Goal: Check status

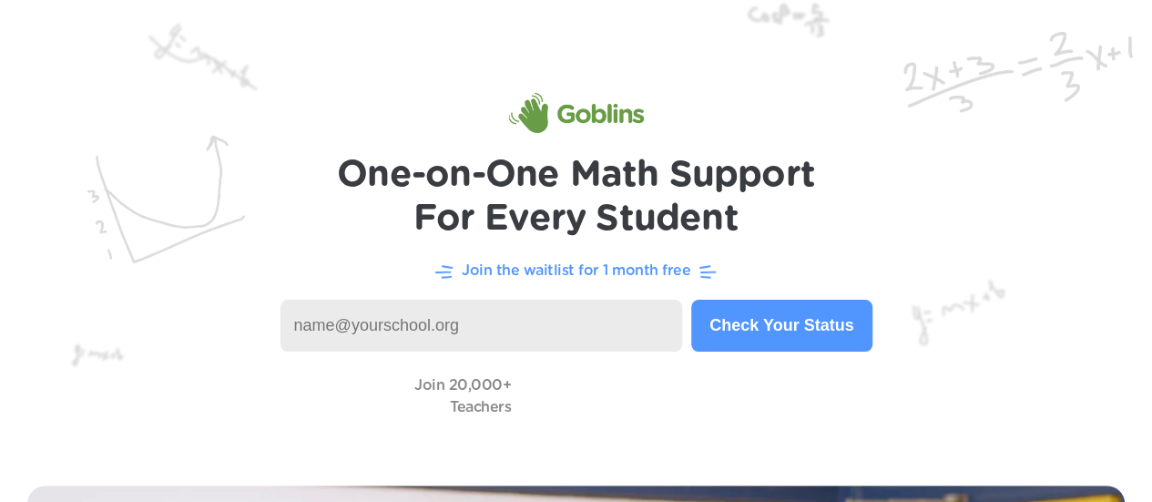
click at [445, 328] on input at bounding box center [482, 326] width 403 height 52
click at [445, 328] on input "r" at bounding box center [482, 326] width 403 height 52
type input "r"
type input "i"
type input "r"
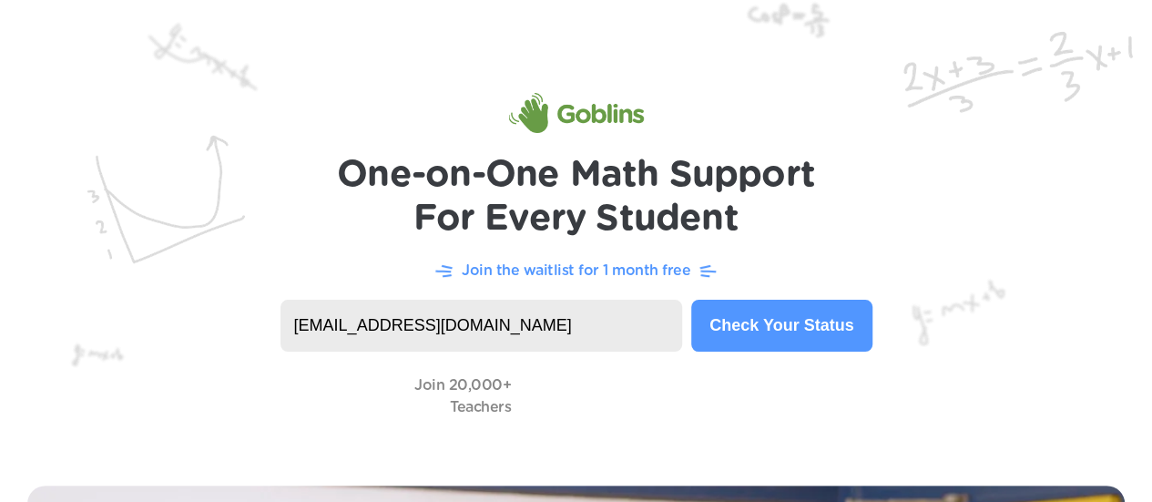
type input "[EMAIL_ADDRESS][DOMAIN_NAME]"
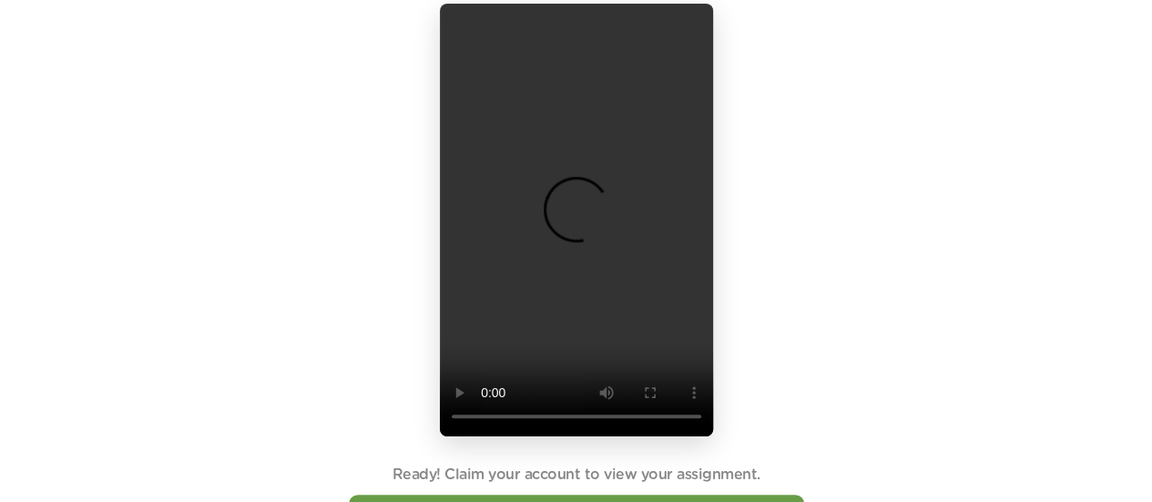
scroll to position [171, 0]
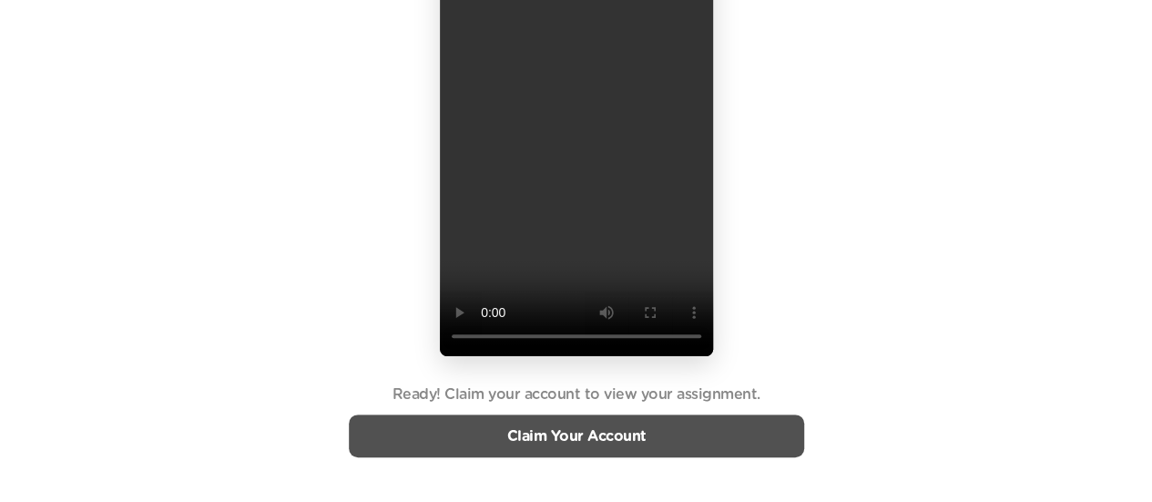
click at [545, 434] on link "Claim Your Account" at bounding box center [575, 436] width 139 height 15
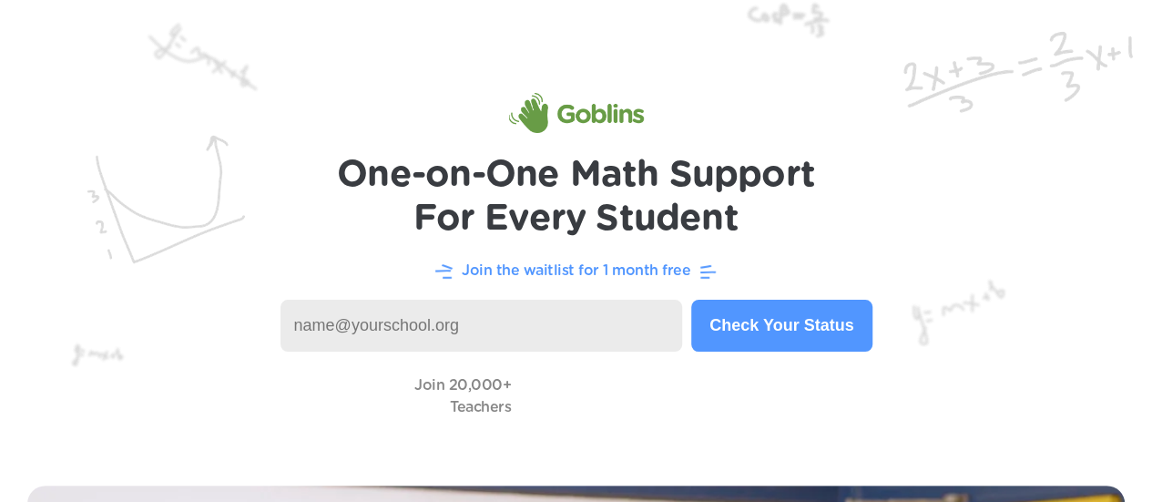
click at [781, 325] on button "Check Your Status" at bounding box center [781, 326] width 180 height 52
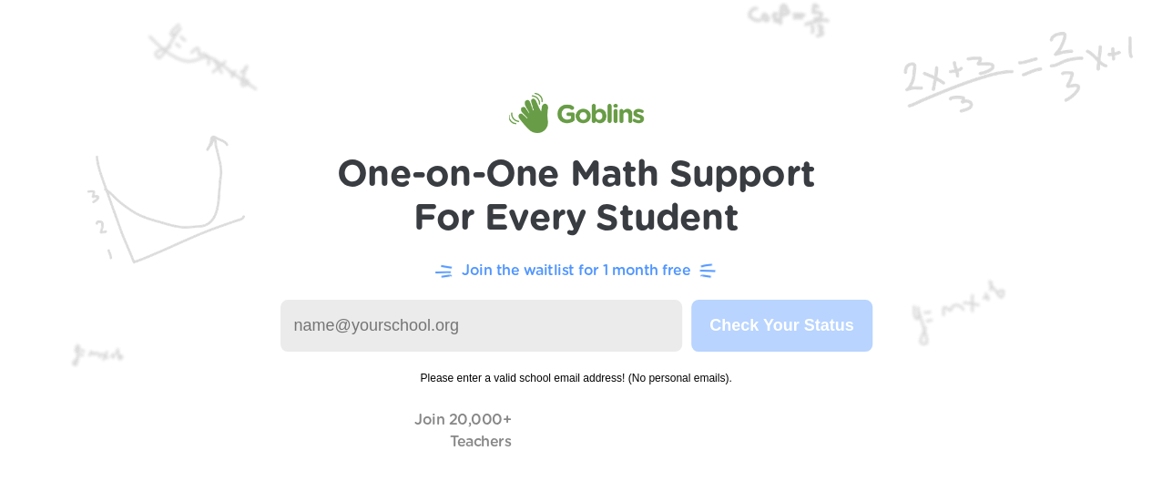
click at [582, 338] on input at bounding box center [482, 326] width 403 height 52
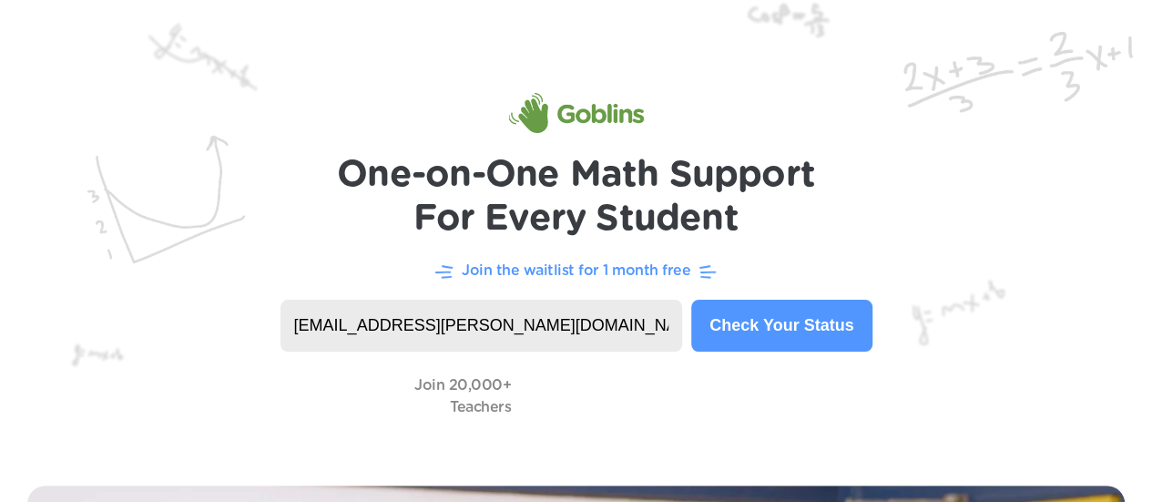
type input "[EMAIL_ADDRESS][PERSON_NAME][DOMAIN_NAME]"
